Goal: Task Accomplishment & Management: Use online tool/utility

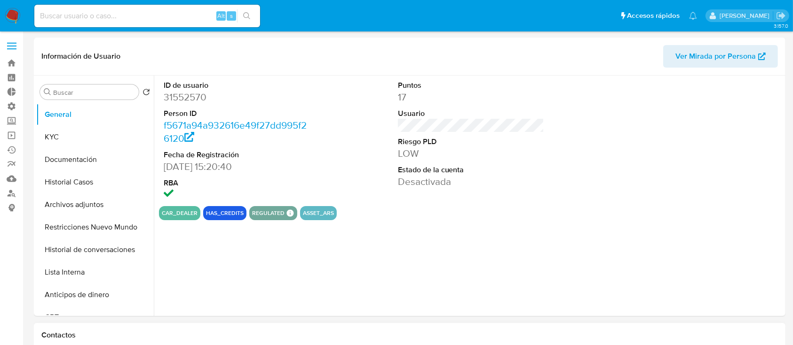
select select "10"
click at [102, 216] on button "Restricciones Nuevo Mundo" at bounding box center [91, 227] width 110 height 23
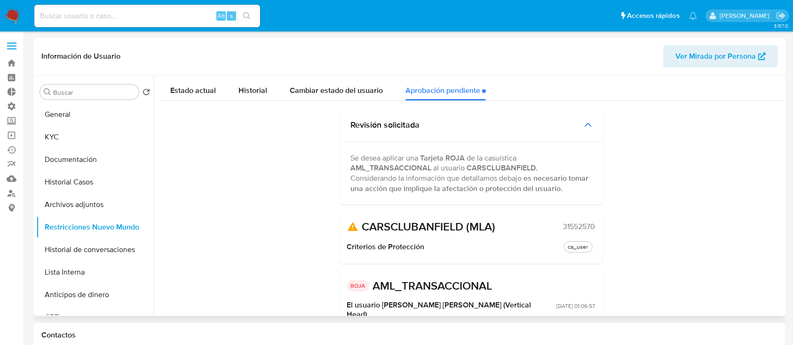
scroll to position [95, 0]
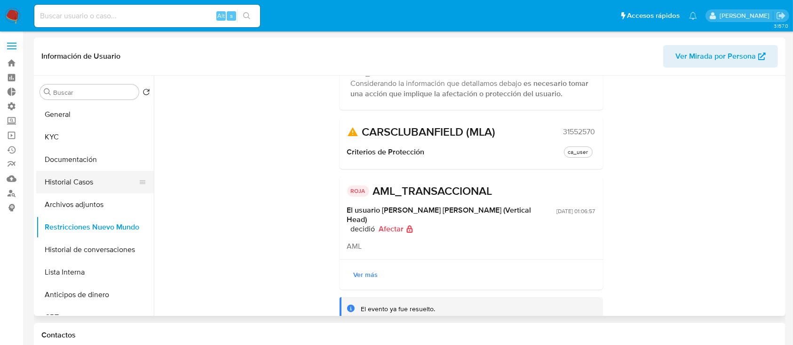
click at [52, 175] on button "Historial Casos" at bounding box center [91, 182] width 110 height 23
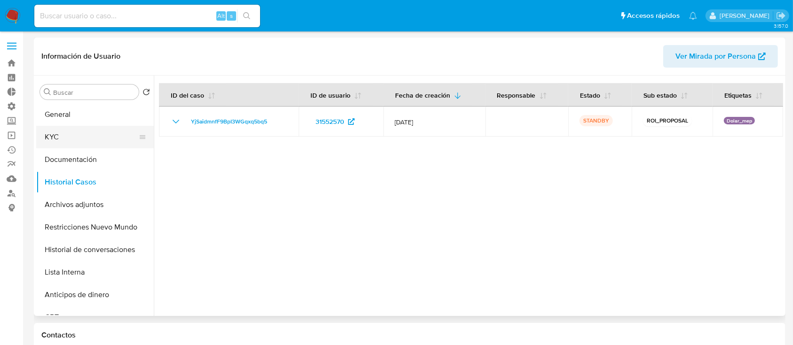
click at [82, 147] on button "KYC" at bounding box center [91, 137] width 110 height 23
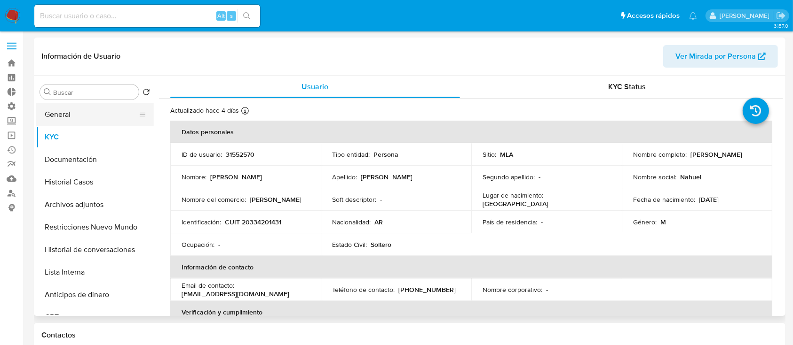
click at [92, 115] on button "General" at bounding box center [91, 114] width 110 height 23
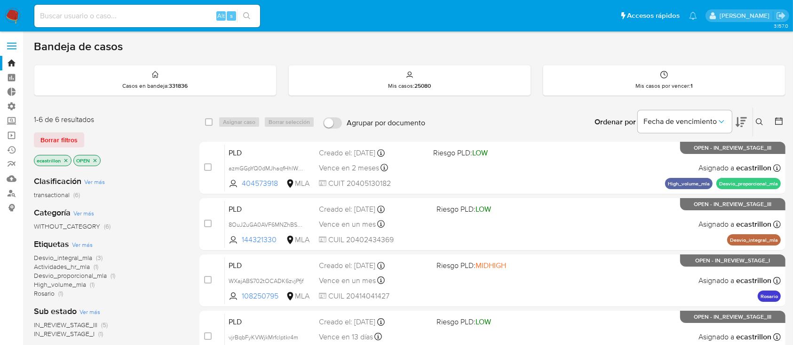
click at [123, 11] on input at bounding box center [147, 16] width 226 height 12
paste input "s7FlVUg40ZzcEJOqSaVSq7dW"
type input "s7FlVUg40ZzcEJOqSaVSq7dW"
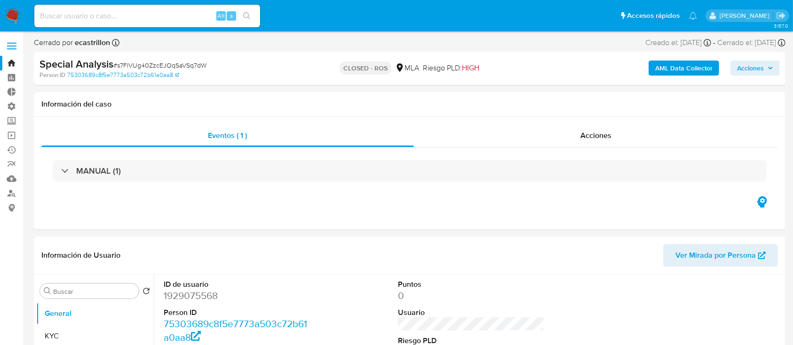
select select "10"
click at [68, 15] on input at bounding box center [147, 16] width 226 height 12
paste input "G7ZaoVb0kefFNkcduRcvLgIJ"
type input "G7ZaoVb0kefFNkcduRcvLgIJ"
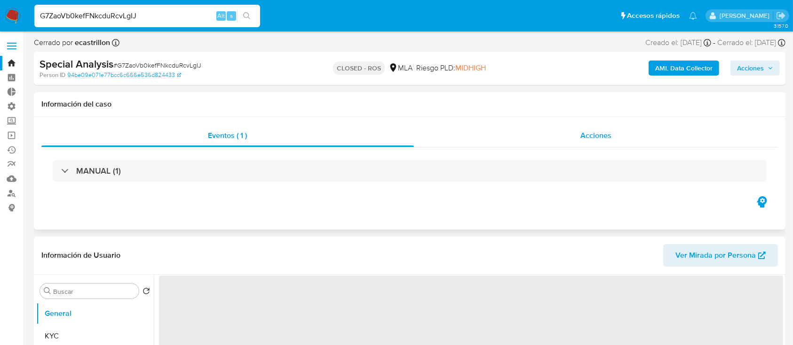
click at [453, 129] on div "Acciones" at bounding box center [596, 136] width 364 height 23
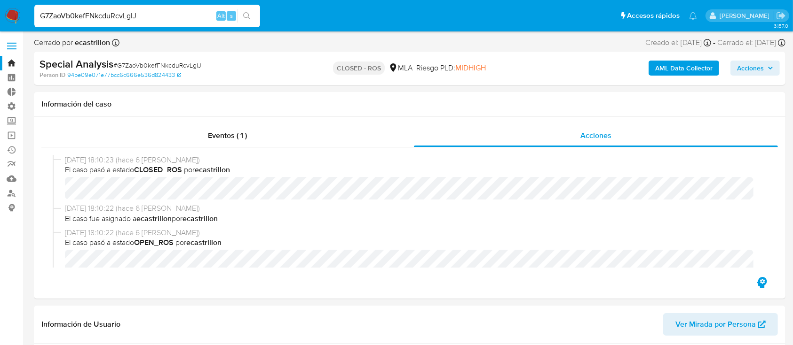
select select "10"
click at [8, 141] on link "Operaciones masivas" at bounding box center [56, 135] width 112 height 15
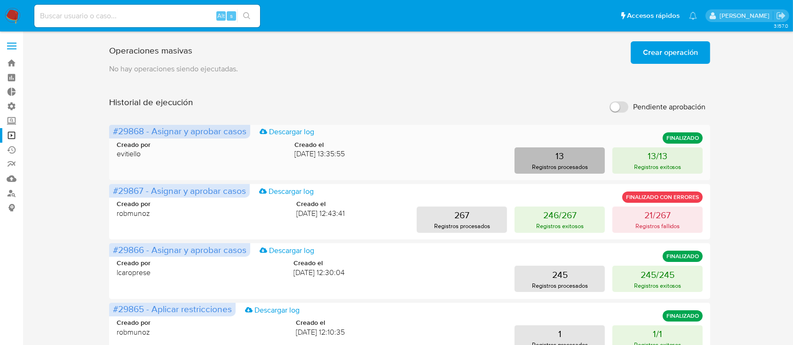
click at [529, 160] on button "13 Registros procesados" at bounding box center [559, 161] width 90 height 26
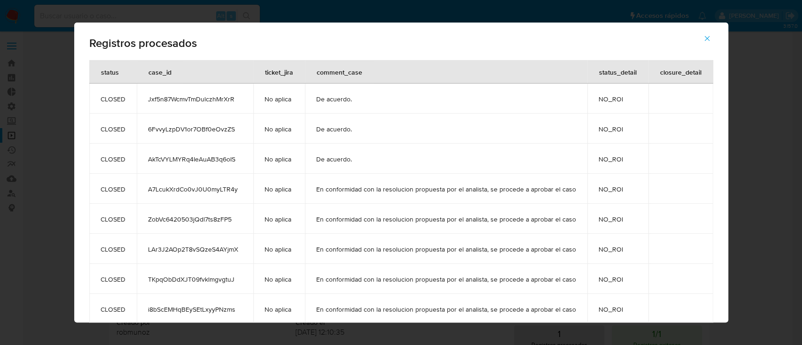
click at [709, 42] on icon "button" at bounding box center [707, 38] width 8 height 8
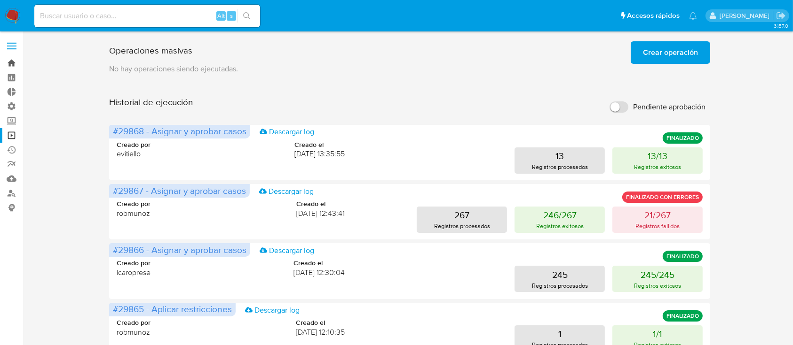
click at [2, 66] on link "Bandeja" at bounding box center [56, 63] width 112 height 15
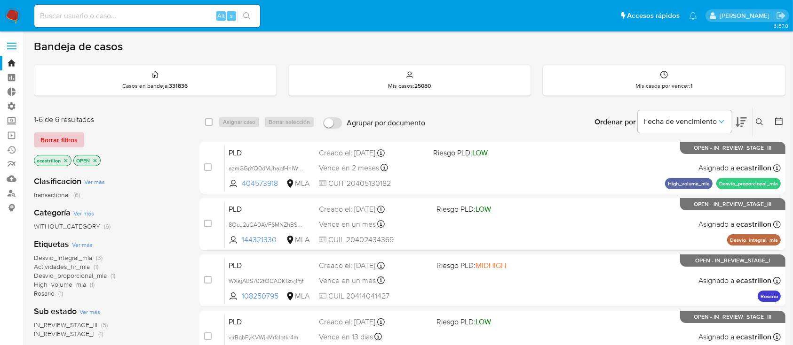
click at [51, 137] on span "Borrar filtros" at bounding box center [58, 139] width 37 height 13
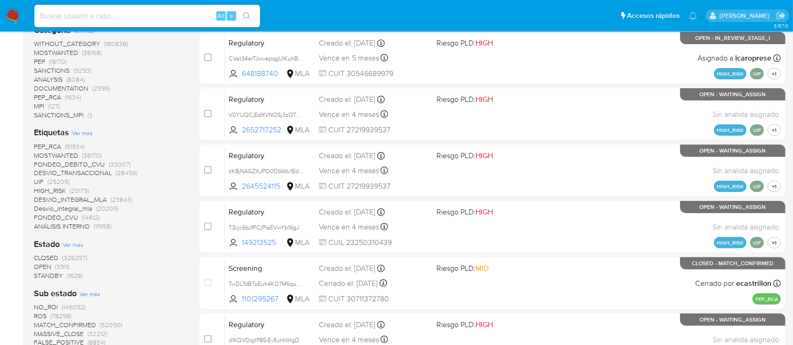
scroll to position [251, 0]
